Goal: Check status

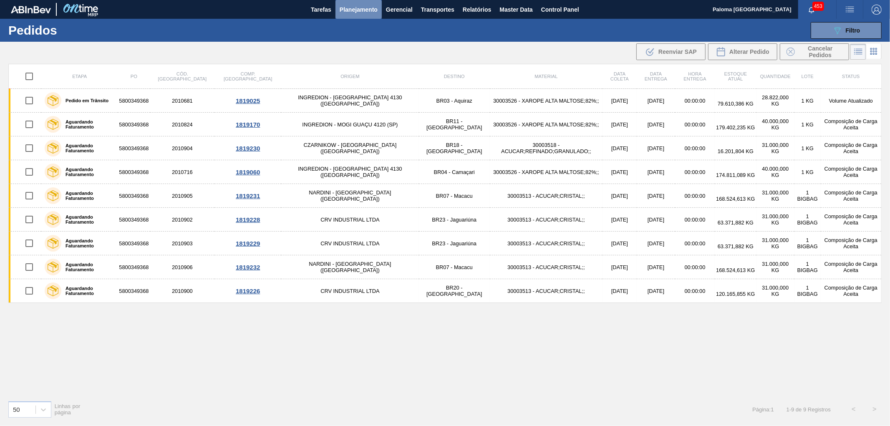
click at [352, 5] on span "Planejamento" at bounding box center [359, 10] width 38 height 10
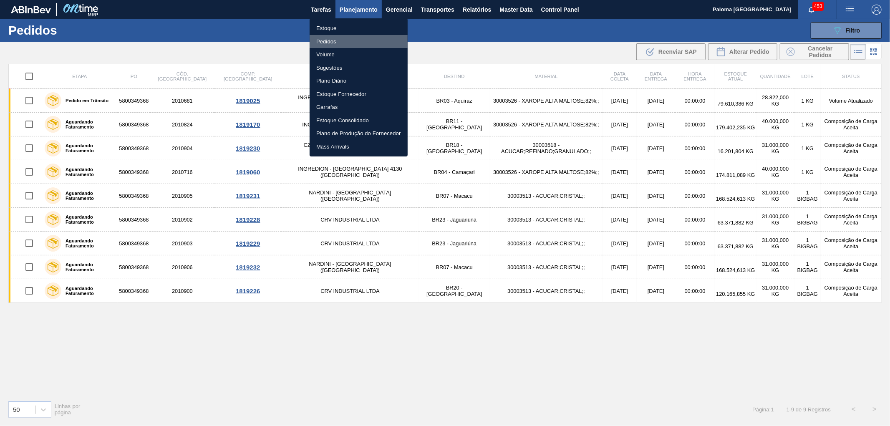
drag, startPoint x: 339, startPoint y: 39, endPoint x: 534, endPoint y: 63, distance: 196.8
click at [339, 39] on li "Pedidos" at bounding box center [359, 41] width 98 height 13
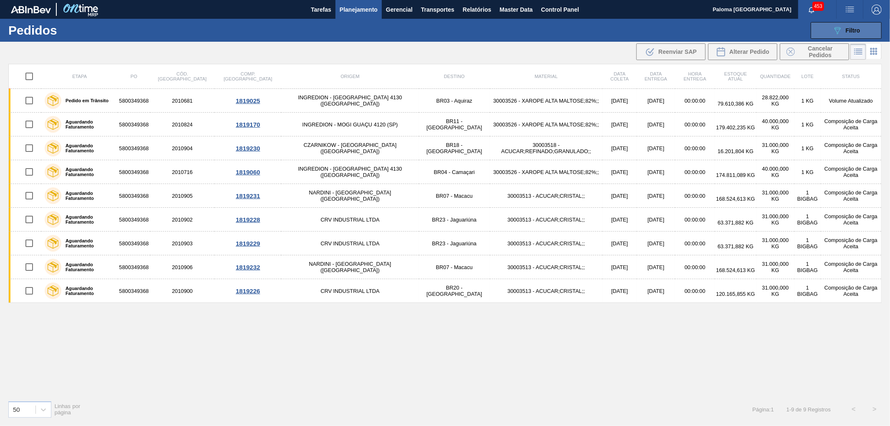
click at [830, 26] on button "089F7B8B-B2A5-4AFE-B5C0-19BA573D28AC Filtro" at bounding box center [846, 30] width 71 height 17
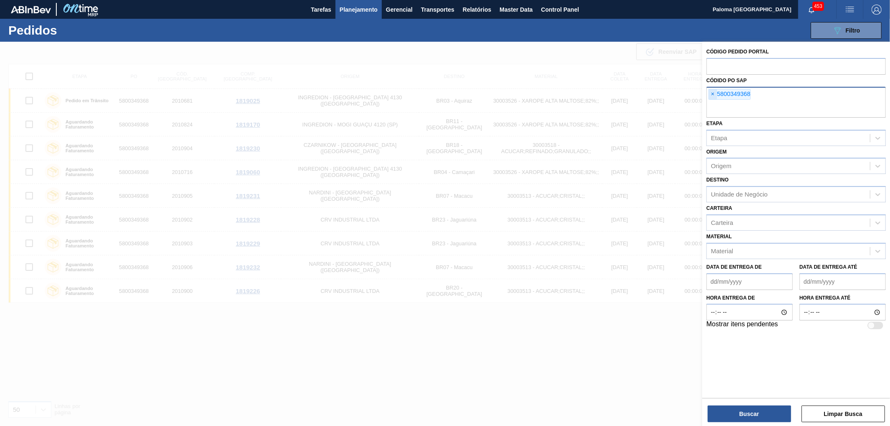
click at [714, 93] on span "×" at bounding box center [713, 94] width 8 height 10
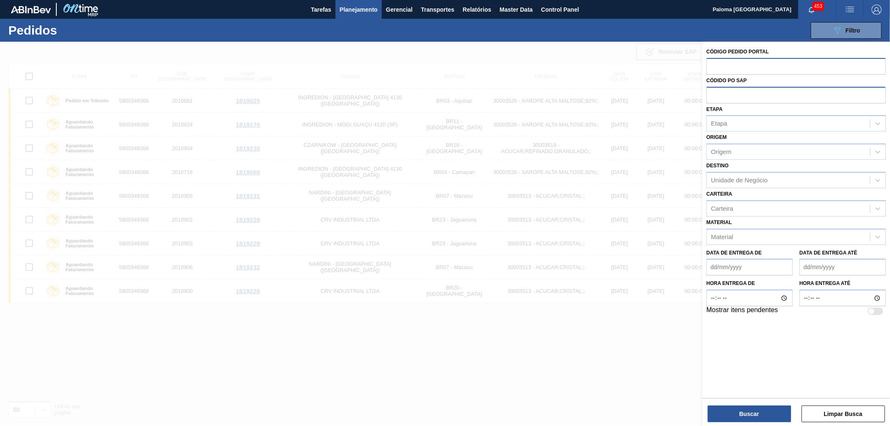
click at [726, 70] on input "text" at bounding box center [795, 66] width 179 height 16
type input "2001110"
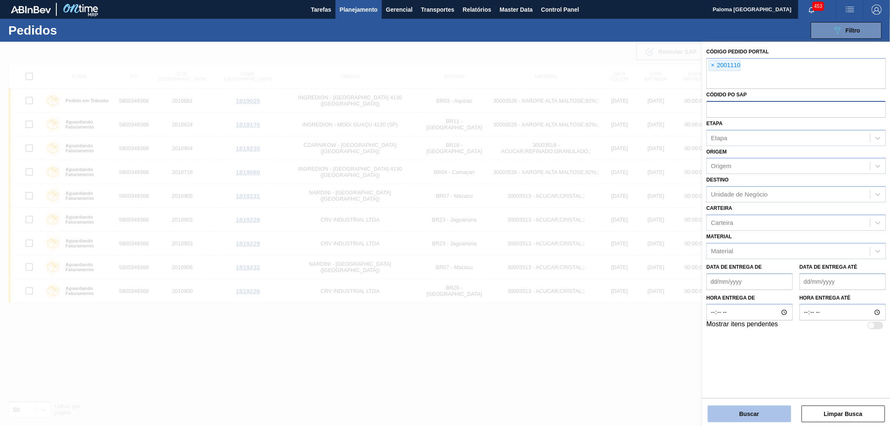
click at [743, 416] on button "Buscar" at bounding box center [749, 414] width 83 height 17
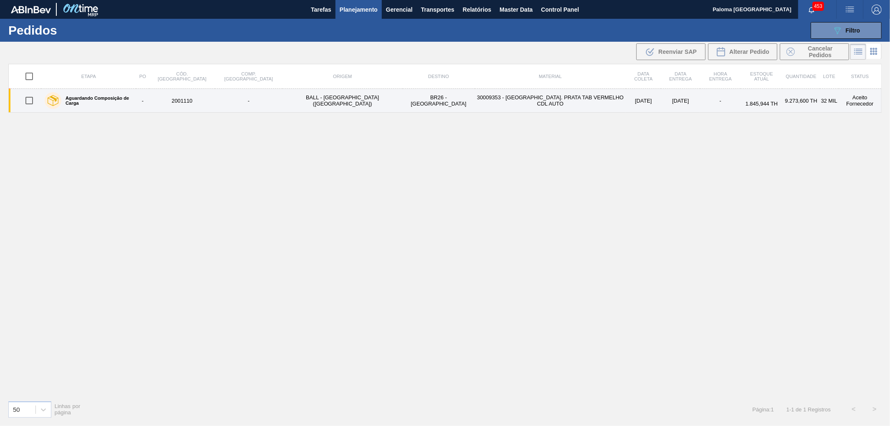
click at [133, 101] on label "Aguardando Composição de Carga" at bounding box center [96, 101] width 71 height 10
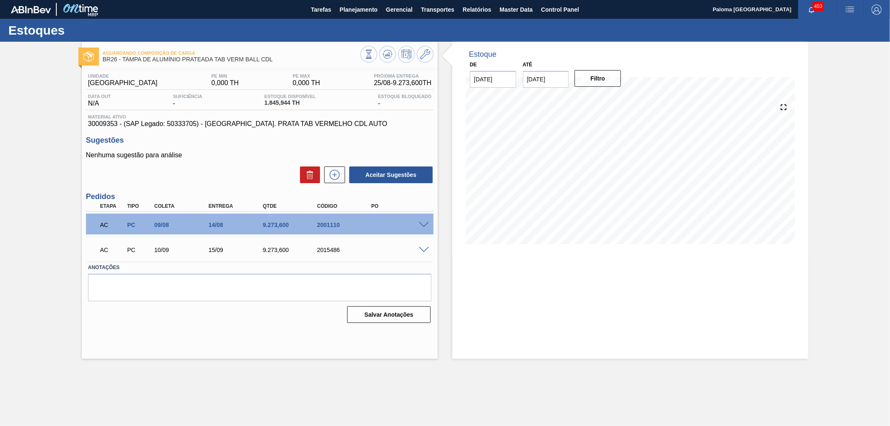
click at [419, 224] on span at bounding box center [424, 225] width 10 height 6
